Goal: Communication & Community: Answer question/provide support

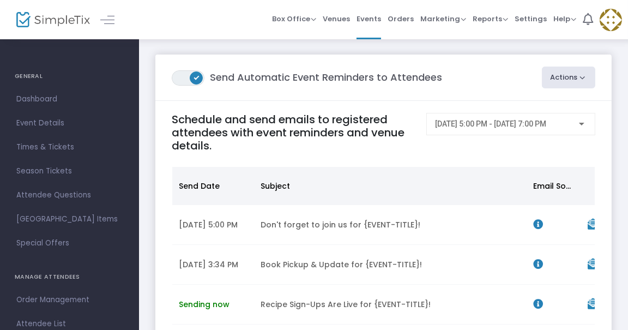
scroll to position [90, 0]
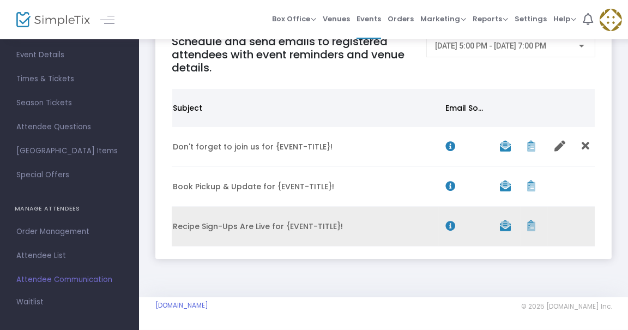
scroll to position [0, 94]
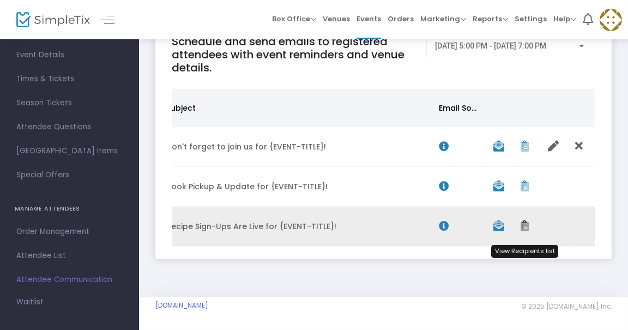
click at [525, 223] on icon "Data table" at bounding box center [524, 225] width 8 height 11
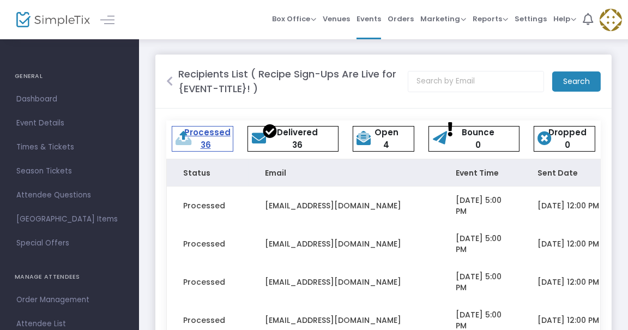
click at [172, 83] on icon at bounding box center [169, 81] width 7 height 11
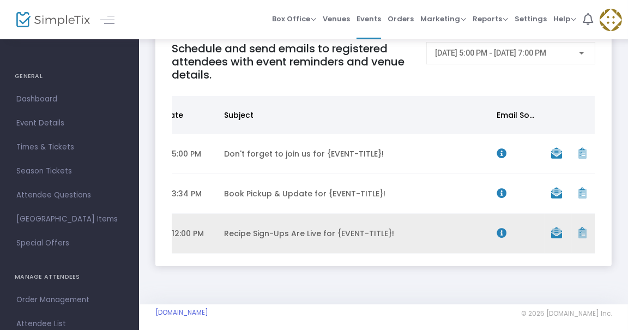
scroll to position [0, 41]
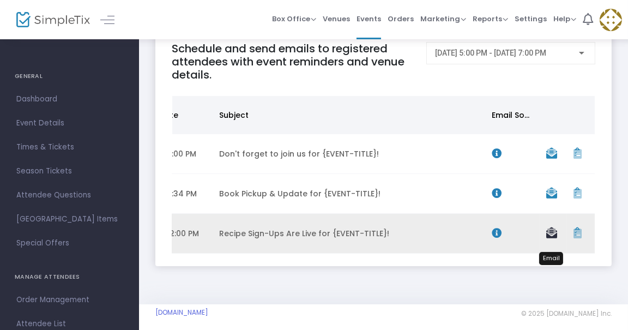
click at [553, 238] on icon "Data table" at bounding box center [551, 232] width 11 height 11
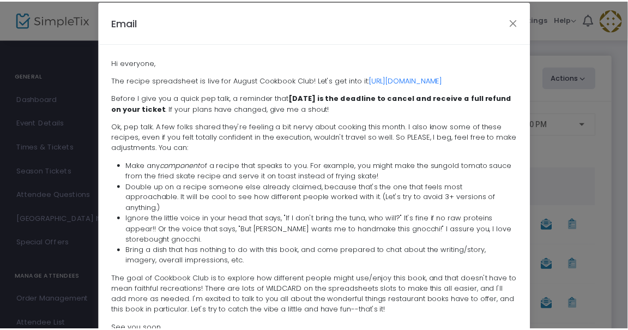
scroll to position [0, 0]
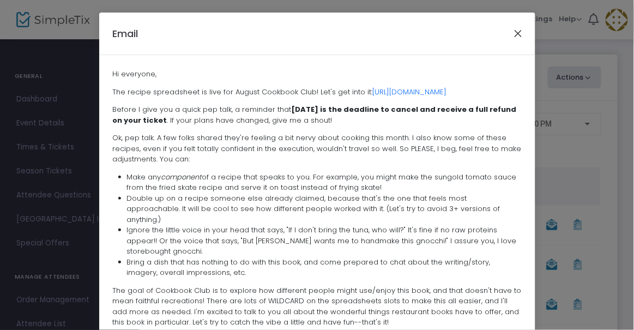
click at [511, 37] on button "Close" at bounding box center [518, 33] width 14 height 14
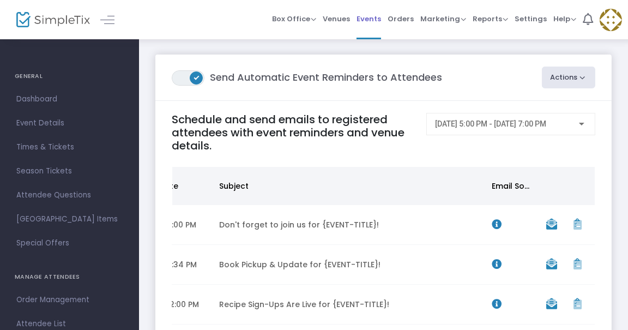
click at [372, 5] on span "Events" at bounding box center [368, 19] width 25 height 28
